Goal: Transaction & Acquisition: Purchase product/service

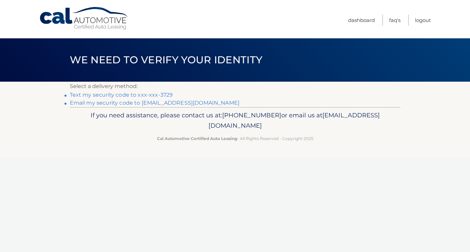
click at [160, 96] on link "Text my security code to xxx-xxx-3729" at bounding box center [121, 95] width 103 height 6
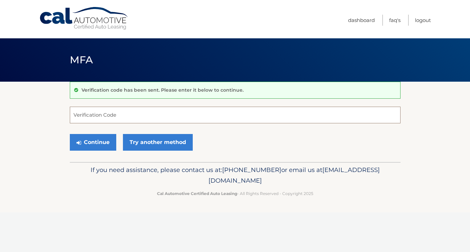
click at [137, 118] on input "Verification Code" at bounding box center [235, 115] width 330 height 17
type input "710572"
click at [99, 146] on button "Continue" at bounding box center [93, 142] width 46 height 17
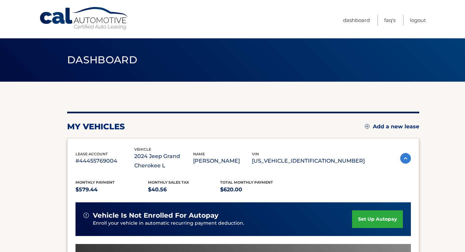
scroll to position [161, 0]
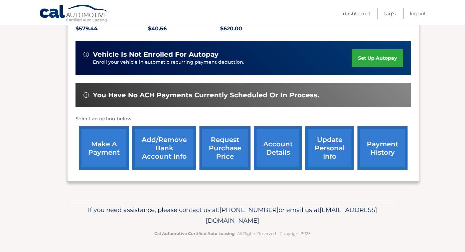
click at [94, 144] on link "make a payment" at bounding box center [104, 148] width 50 height 44
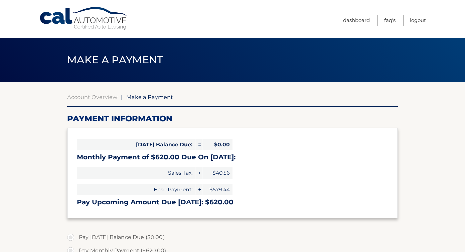
select select "MWNkOTUzN2ItMWRmZi00M2U0LWJiOGQtNTYyYTExYWNiMTI1"
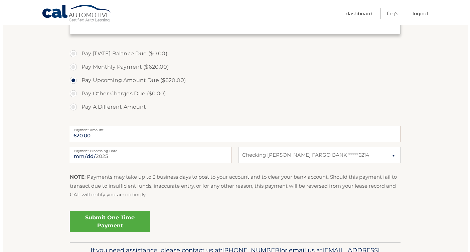
scroll to position [187, 0]
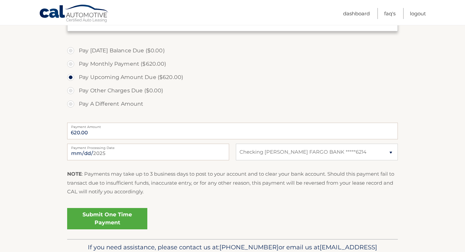
click at [133, 224] on link "Submit One Time Payment" at bounding box center [107, 218] width 80 height 21
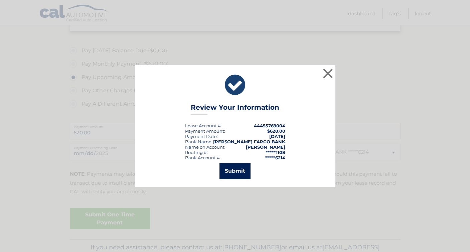
click at [232, 173] on button "Submit" at bounding box center [234, 171] width 31 height 16
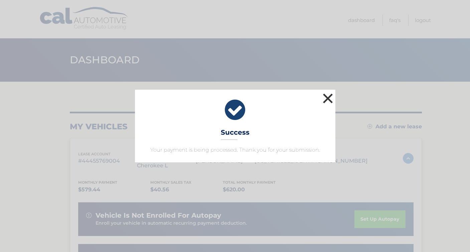
click at [327, 94] on button "×" at bounding box center [327, 98] width 13 height 13
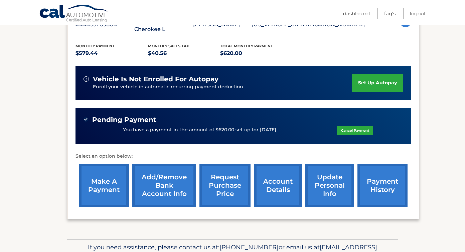
scroll to position [147, 0]
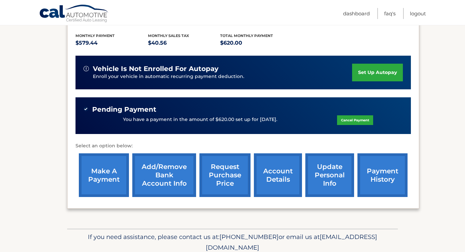
click at [388, 190] on link "payment history" at bounding box center [382, 176] width 50 height 44
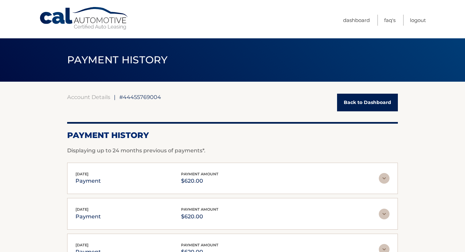
scroll to position [185, 0]
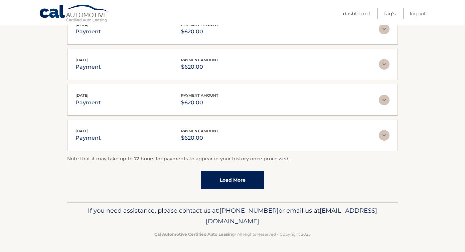
click at [237, 181] on link "Load More" at bounding box center [232, 180] width 63 height 18
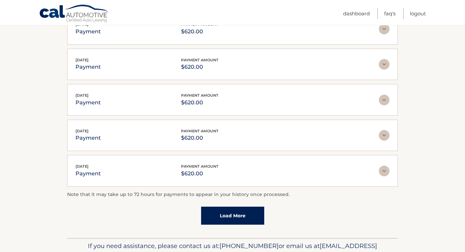
click at [232, 217] on link "Load More" at bounding box center [232, 216] width 63 height 18
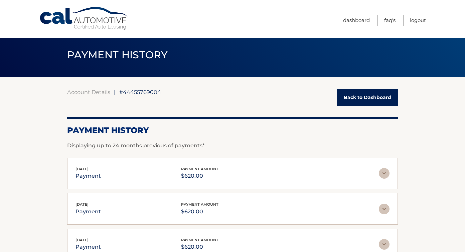
scroll to position [0, 0]
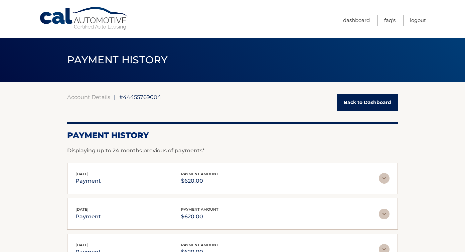
click at [346, 100] on link "Back to Dashboard" at bounding box center [367, 103] width 61 height 18
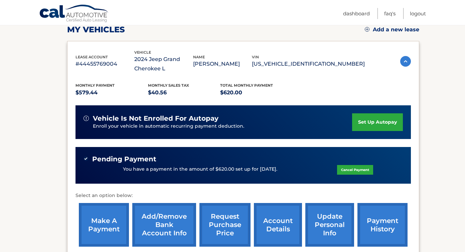
scroll to position [107, 0]
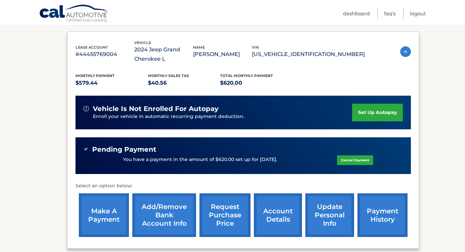
click at [295, 226] on link "account details" at bounding box center [278, 216] width 48 height 44
click at [276, 220] on link "account details" at bounding box center [278, 216] width 48 height 44
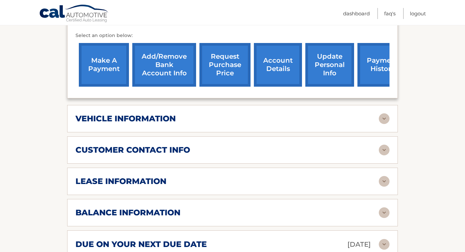
scroll to position [280, 0]
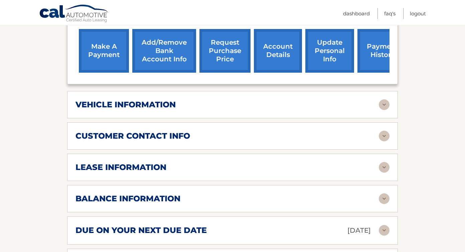
click at [377, 170] on div "lease information" at bounding box center [226, 168] width 303 height 10
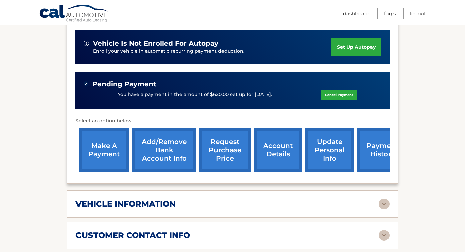
scroll to position [0, 0]
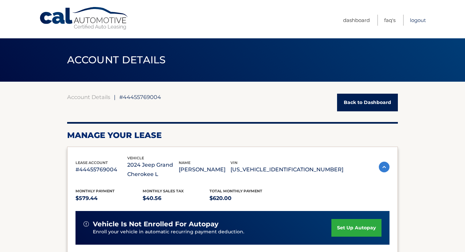
click at [415, 21] on link "Logout" at bounding box center [417, 20] width 16 height 11
